Goal: Find contact information: Find contact information

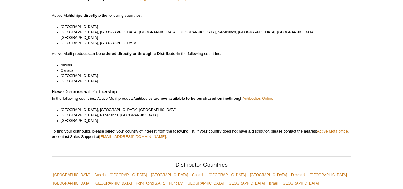
scroll to position [99, 0]
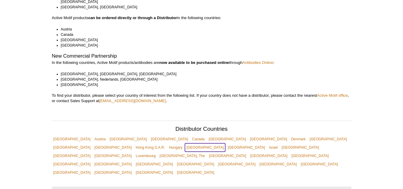
click at [225, 143] on link "[GEOGRAPHIC_DATA]" at bounding box center [205, 147] width 40 height 8
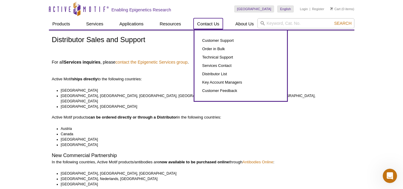
click at [209, 24] on link "Contact Us" at bounding box center [208, 23] width 29 height 11
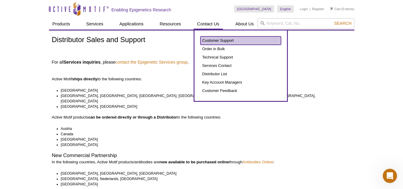
click at [211, 40] on link "Customer Support" at bounding box center [240, 40] width 81 height 8
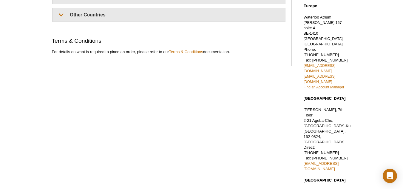
scroll to position [164, 0]
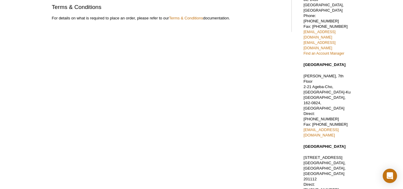
drag, startPoint x: 407, startPoint y: 57, endPoint x: 406, endPoint y: 155, distance: 97.6
click at [403, 155] on html "How is your experience on our website? 🙂 🙁 Active Motif Logo Enabling Epigeneti…" at bounding box center [201, 61] width 403 height 450
